Goal: Transaction & Acquisition: Purchase product/service

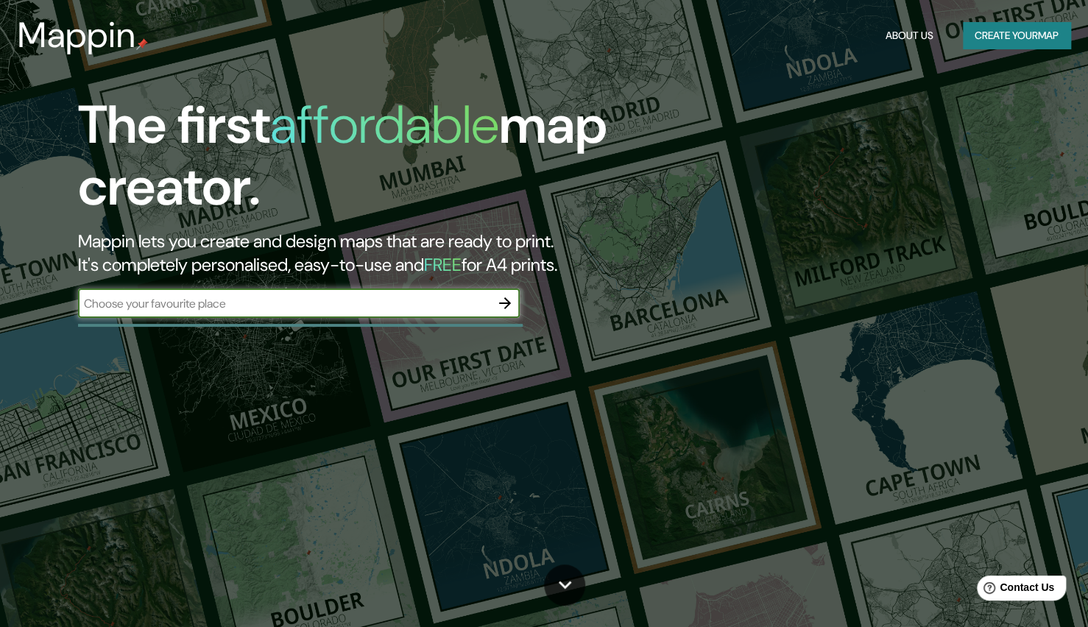
click at [240, 311] on input "text" at bounding box center [284, 303] width 412 height 17
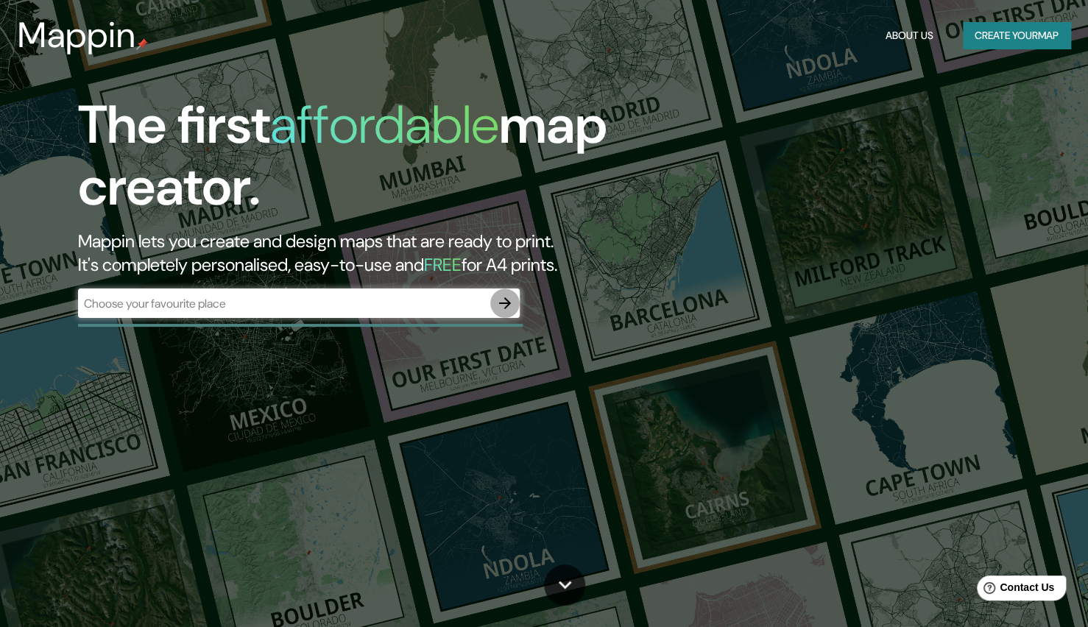
click at [509, 298] on icon "button" at bounding box center [505, 303] width 18 height 18
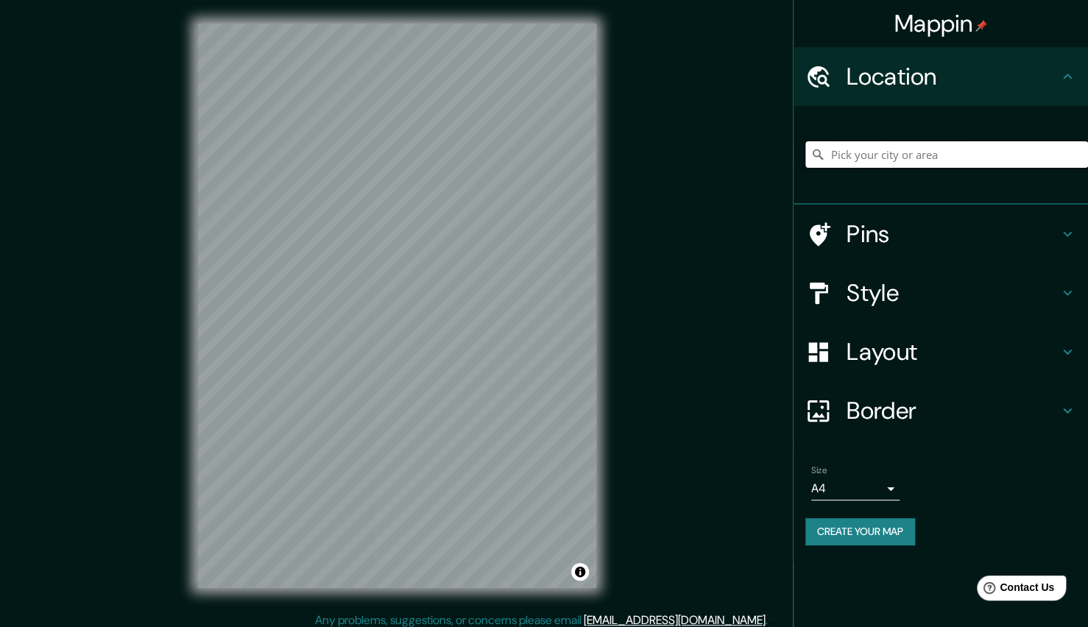
click at [925, 157] on input "Pick your city or area" at bounding box center [946, 154] width 283 height 26
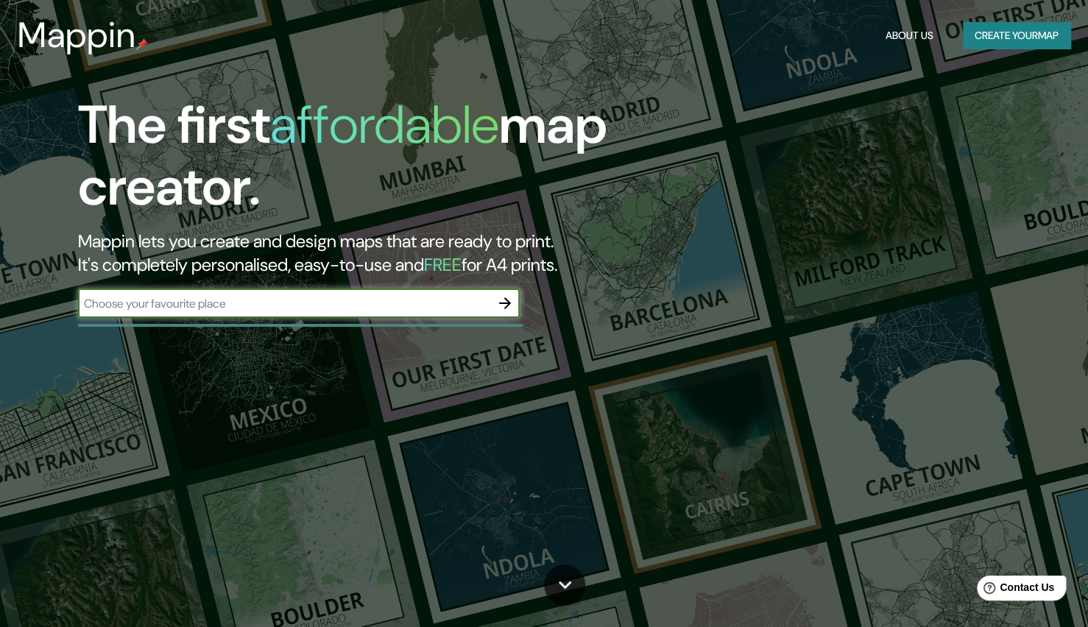
click at [386, 316] on div "​" at bounding box center [299, 302] width 442 height 29
click at [510, 307] on icon "button" at bounding box center [505, 303] width 18 height 18
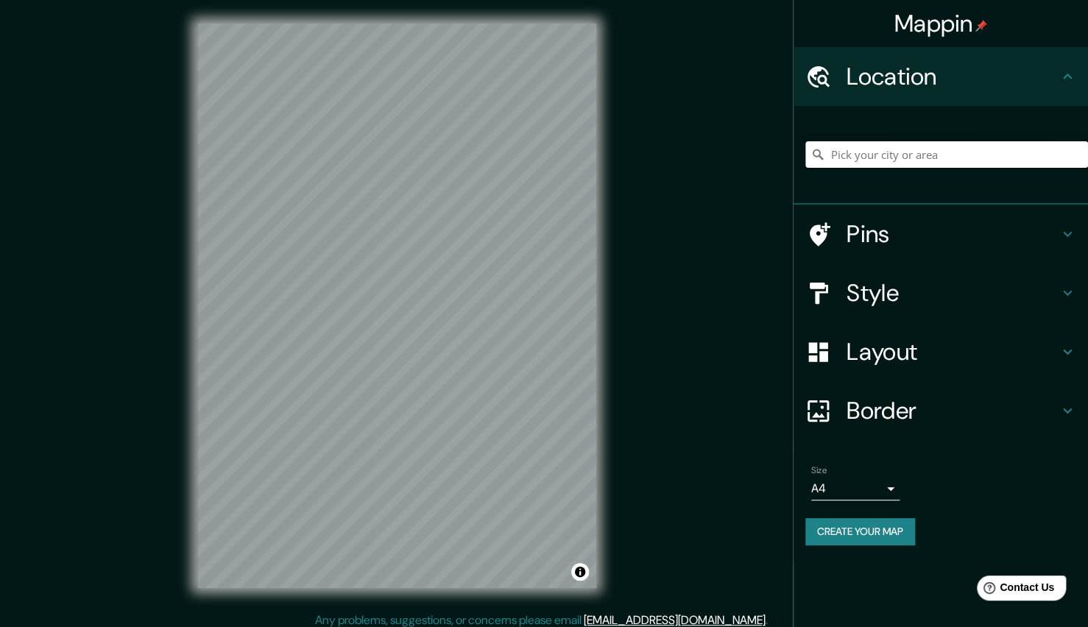
click at [900, 152] on input "Pick your city or area" at bounding box center [946, 154] width 283 height 26
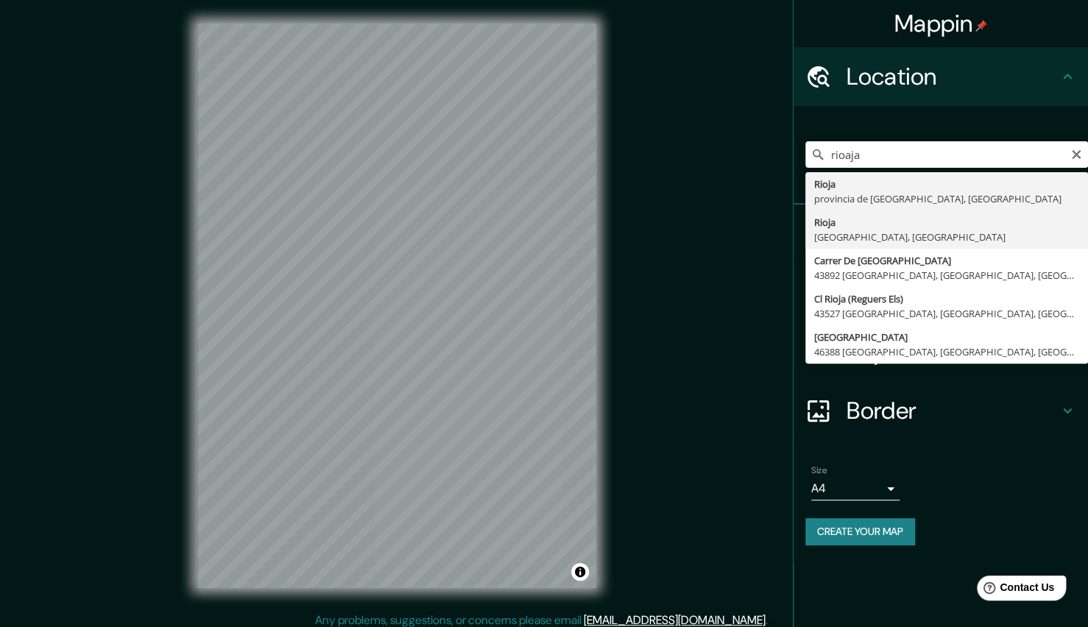
type input "[GEOGRAPHIC_DATA], [GEOGRAPHIC_DATA], [GEOGRAPHIC_DATA]"
